Goal: Task Accomplishment & Management: Use online tool/utility

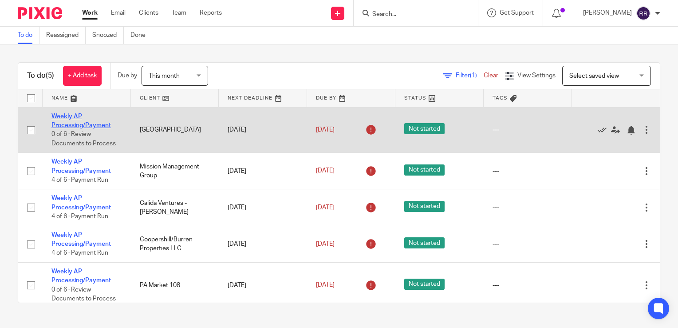
click at [70, 123] on link "Weekly AP Processing/Payment" at bounding box center [80, 120] width 59 height 15
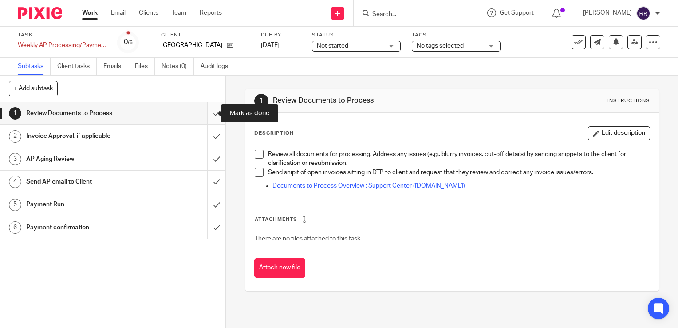
click at [206, 115] on input "submit" at bounding box center [112, 113] width 225 height 22
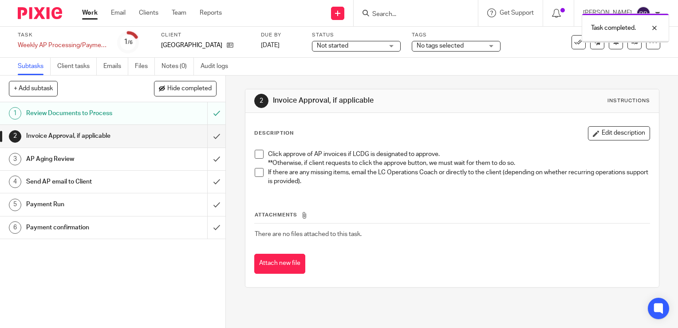
click at [207, 134] on input "submit" at bounding box center [112, 136] width 225 height 22
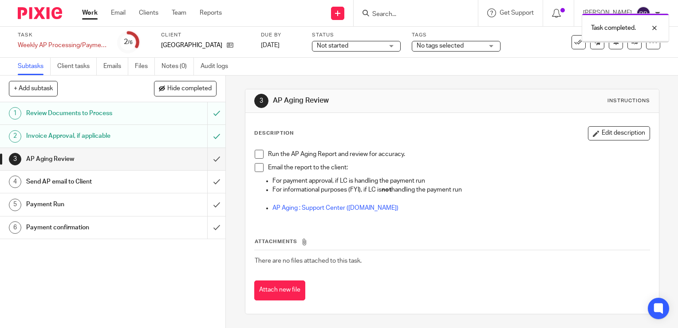
click at [204, 155] on input "submit" at bounding box center [112, 159] width 225 height 22
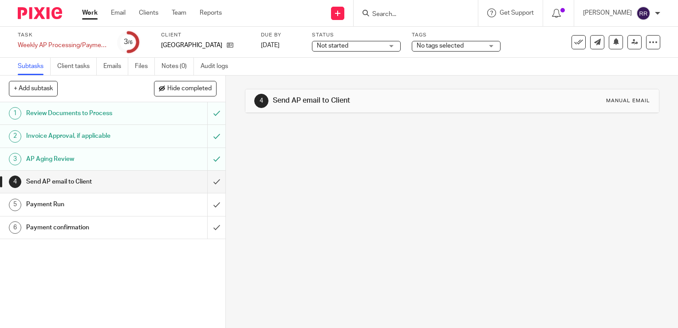
click at [204, 186] on input "submit" at bounding box center [112, 181] width 225 height 22
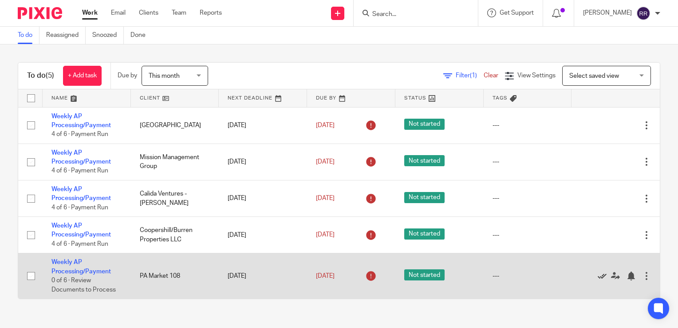
click at [598, 274] on icon at bounding box center [602, 275] width 9 height 9
